Goal: Book appointment/travel/reservation

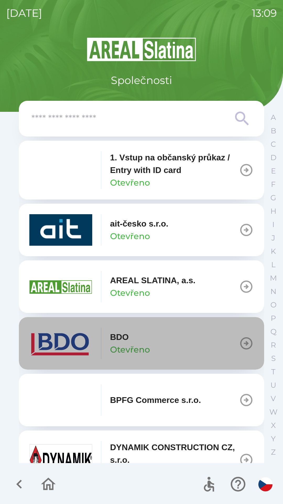
click at [240, 335] on button "BDO Otevřeno" at bounding box center [142, 343] width 246 height 52
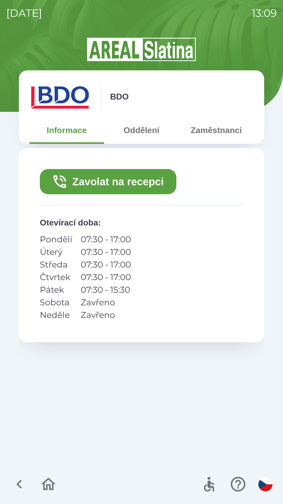
click at [123, 183] on button "Zavolat na recepci" at bounding box center [108, 181] width 137 height 25
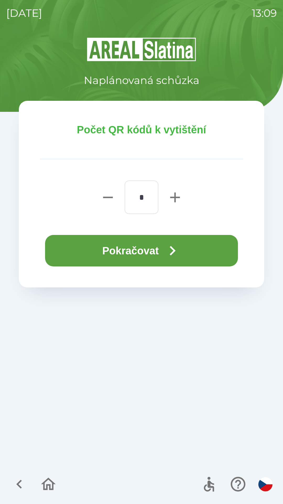
click at [161, 248] on button "Pokračovat" at bounding box center [141, 250] width 193 height 31
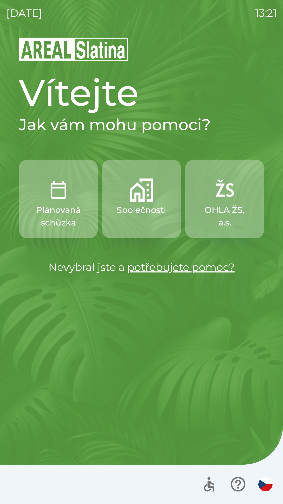
click at [145, 195] on img "button" at bounding box center [141, 189] width 23 height 23
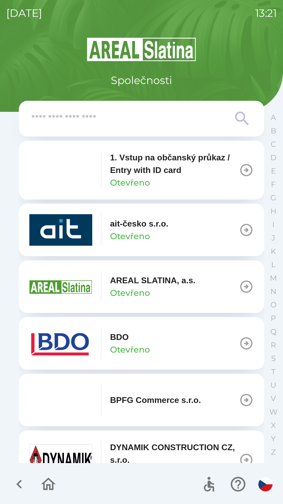
click at [127, 224] on p "ait-česko s.r.o." at bounding box center [139, 223] width 58 height 13
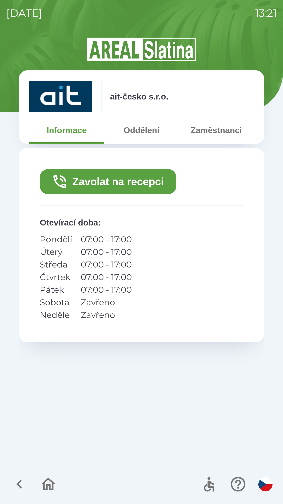
click at [131, 181] on button "Zavolat na recepci" at bounding box center [108, 181] width 137 height 25
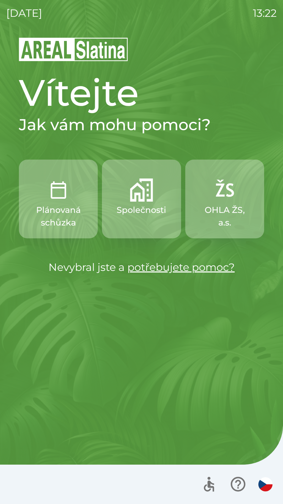
click at [127, 219] on button "Společnosti" at bounding box center [141, 199] width 79 height 79
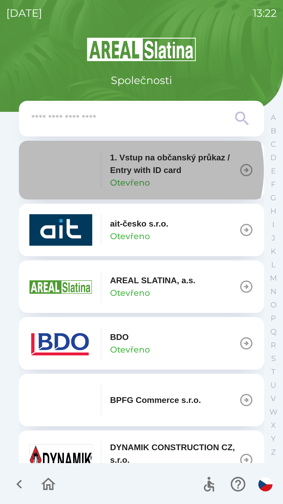
click at [138, 170] on p "1. Vstup na občanský průkaz / Entry with ID card" at bounding box center [174, 163] width 129 height 25
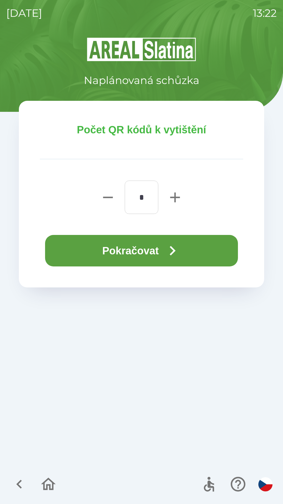
click at [126, 253] on button "Pokračovat" at bounding box center [141, 250] width 193 height 31
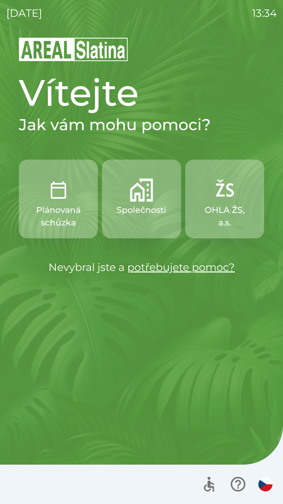
drag, startPoint x: 283, startPoint y: 342, endPoint x: 283, endPoint y: 331, distance: 11.3
click at [277, 171] on div "[DATE] 13:34 Vítejte Jak vám mohu pomoci? Plánovaná schůzka Společnosti OHLA ŽS…" at bounding box center [141, 252] width 283 height 504
click at [169, 407] on div "Vítejte Jak vám mohu pomoci? Plánovaná schůzka Společnosti OHLA ŽS, a.s. Nevybr…" at bounding box center [141, 270] width 271 height 467
drag, startPoint x: 283, startPoint y: 102, endPoint x: 129, endPoint y: 3, distance: 183.1
click at [129, 3] on div "[DATE] 13:34 Vítejte Jak vám mohu pomoci? Plánovaná schůzka Společnosti OHLA ŽS…" at bounding box center [141, 252] width 283 height 504
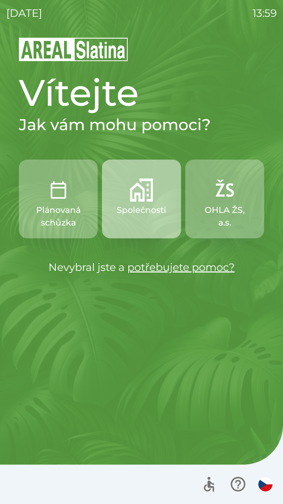
click at [142, 202] on button "Společnosti" at bounding box center [141, 199] width 79 height 79
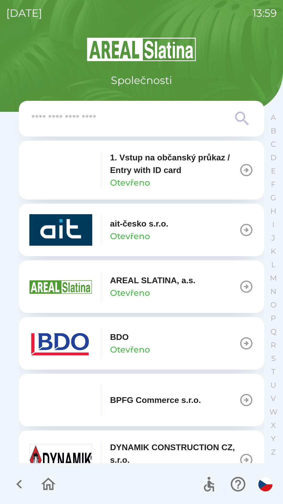
click at [239, 287] on icon "button" at bounding box center [246, 286] width 15 height 15
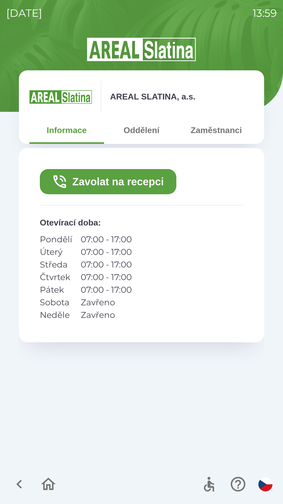
click at [139, 182] on button "Zavolat na recepci" at bounding box center [108, 181] width 137 height 25
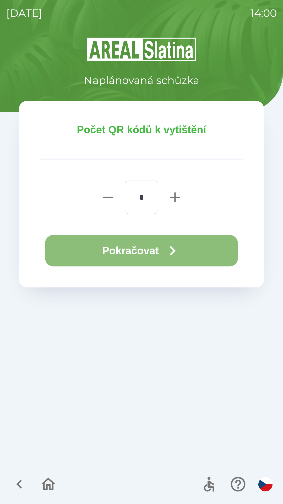
click at [150, 251] on button "Pokračovat" at bounding box center [141, 250] width 193 height 31
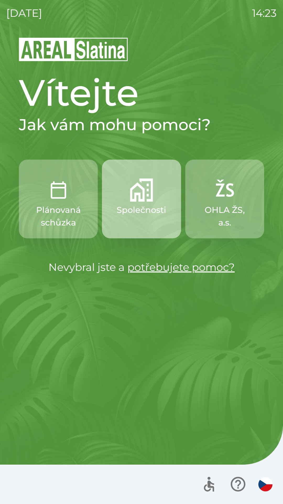
click at [145, 188] on img "button" at bounding box center [141, 189] width 23 height 23
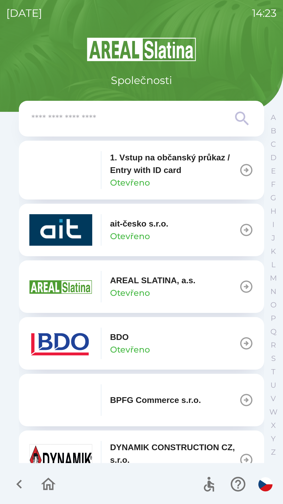
click at [83, 347] on img "button" at bounding box center [60, 342] width 63 height 31
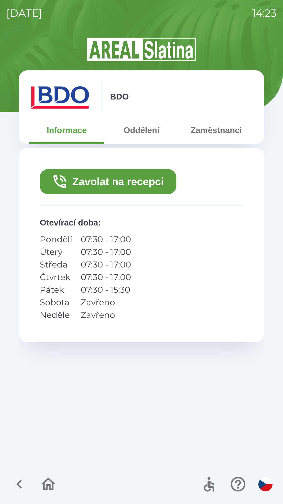
click at [129, 182] on button "Zavolat na recepci" at bounding box center [108, 181] width 137 height 25
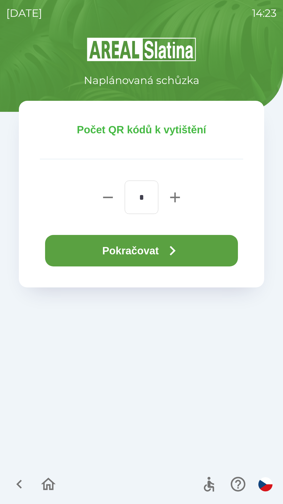
click at [136, 249] on button "Pokračovat" at bounding box center [141, 250] width 193 height 31
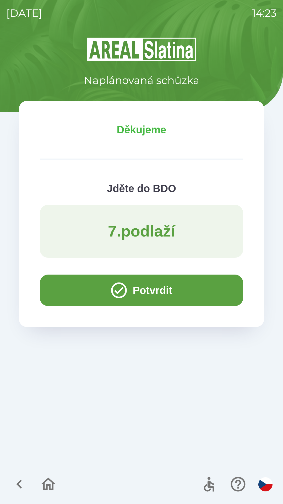
click at [150, 293] on button "Potvrdit" at bounding box center [142, 289] width 204 height 31
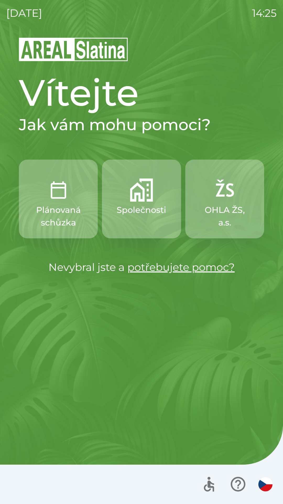
click at [139, 213] on p "Společnosti" at bounding box center [142, 210] width 50 height 13
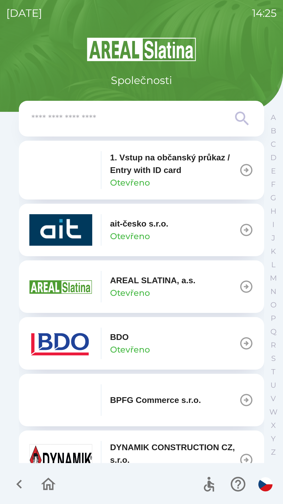
click at [81, 342] on img "button" at bounding box center [60, 342] width 63 height 31
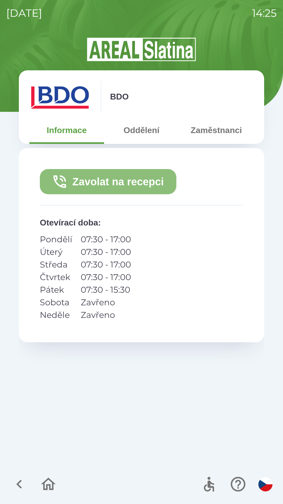
click at [118, 176] on button "Zavolat na recepci" at bounding box center [108, 181] width 137 height 25
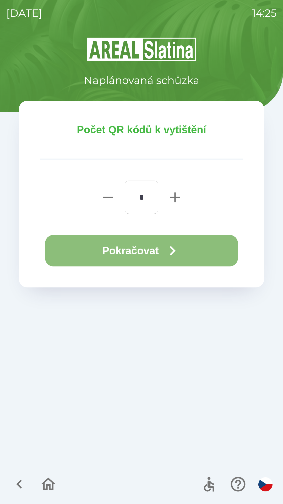
click at [145, 245] on button "Pokračovat" at bounding box center [141, 250] width 193 height 31
